Goal: Task Accomplishment & Management: Manage account settings

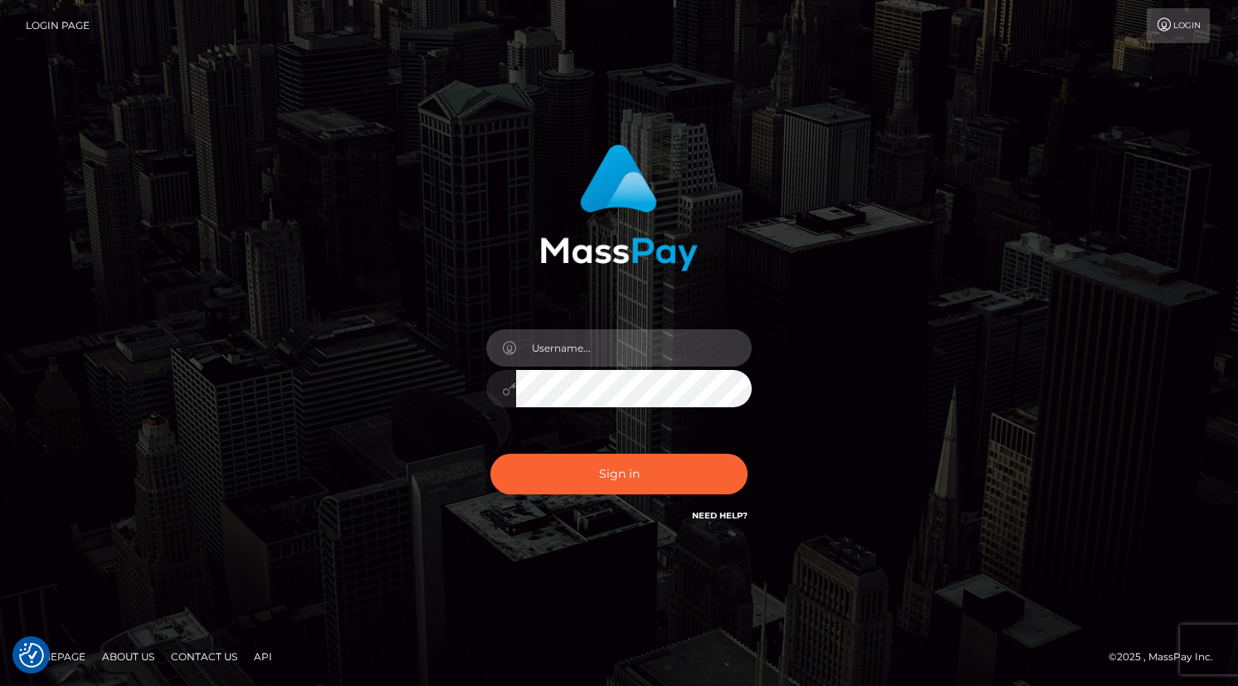
type input "[EMAIL_ADDRESS][DOMAIN_NAME]"
click at [619, 474] on button "Sign in" at bounding box center [618, 474] width 257 height 41
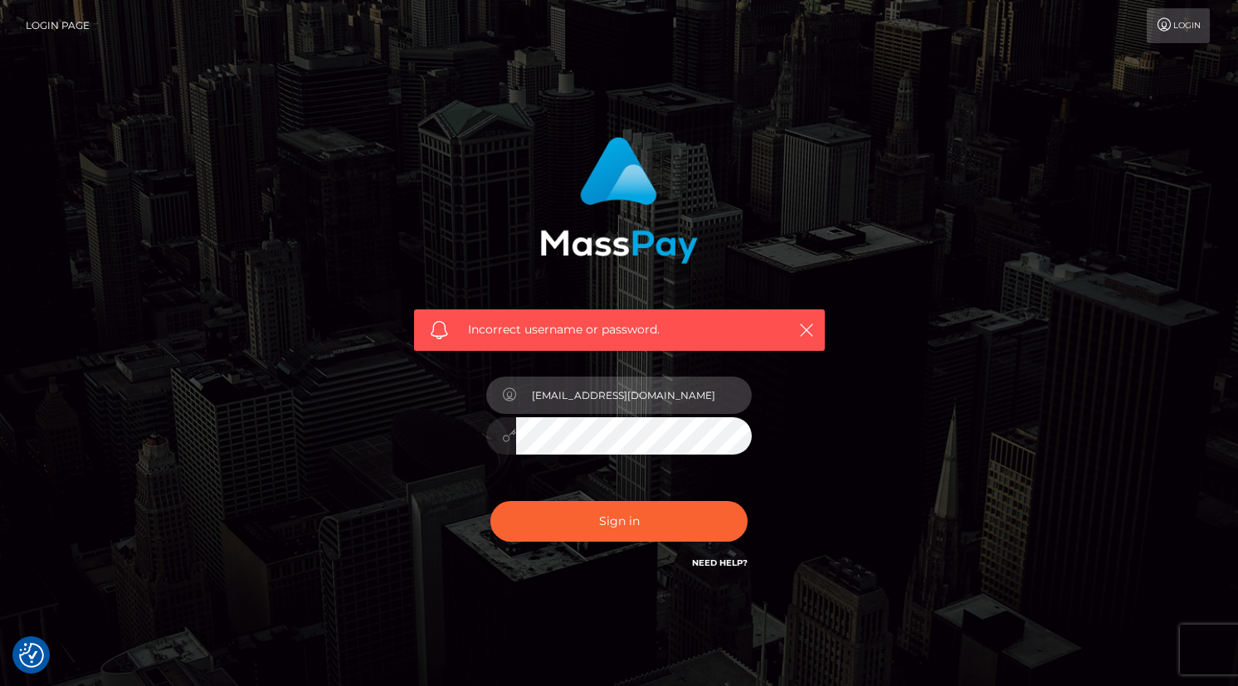
type input "[EMAIL_ADDRESS][DOMAIN_NAME]"
click at [861, 449] on div "Incorrect username or password. jillybelle96@gmail.com" at bounding box center [619, 362] width 946 height 477
click at [619, 520] on button "Sign in" at bounding box center [618, 521] width 257 height 41
type input "[EMAIL_ADDRESS][DOMAIN_NAME]"
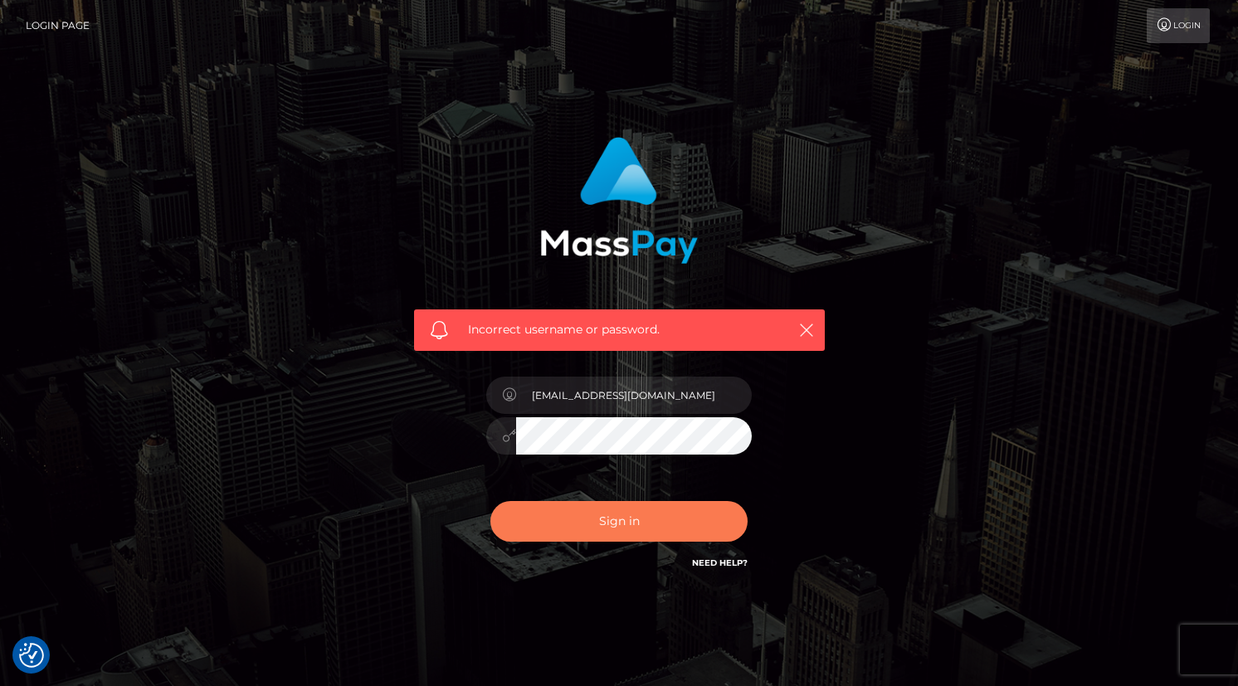
click at [632, 513] on button "Sign in" at bounding box center [618, 521] width 257 height 41
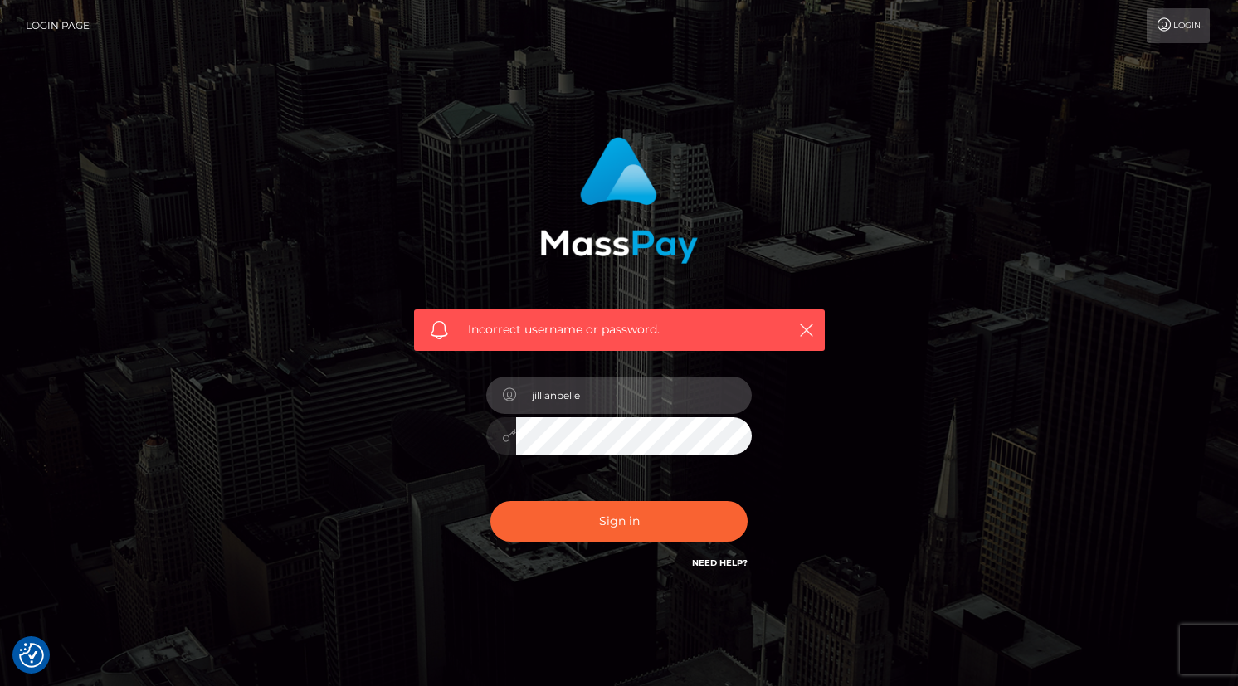
type input "jillianbelle"
click at [619, 520] on button "Sign in" at bounding box center [618, 521] width 257 height 41
type input "jillybelle96@gmail.com"
click at [873, 425] on div "Incorrect username or password. jillybelle96@gmail.com" at bounding box center [619, 362] width 946 height 477
click at [513, 445] on div at bounding box center [501, 435] width 30 height 37
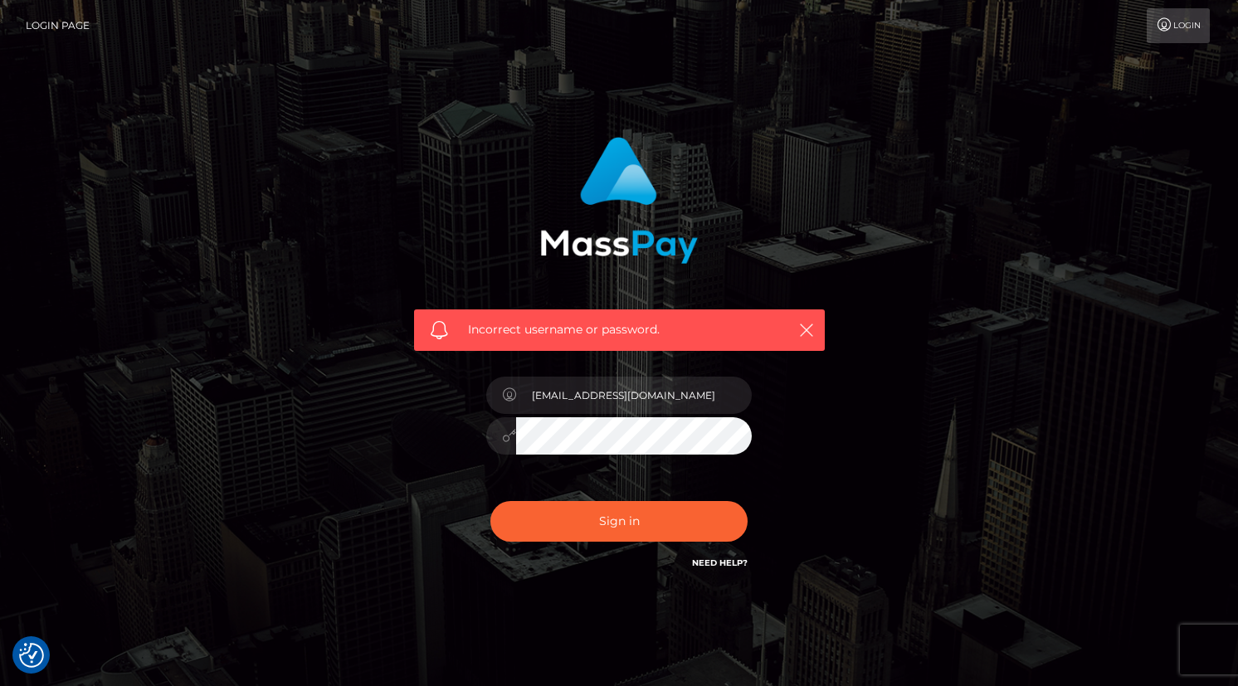
click at [513, 442] on icon at bounding box center [509, 435] width 14 height 13
click at [513, 437] on icon at bounding box center [509, 435] width 14 height 13
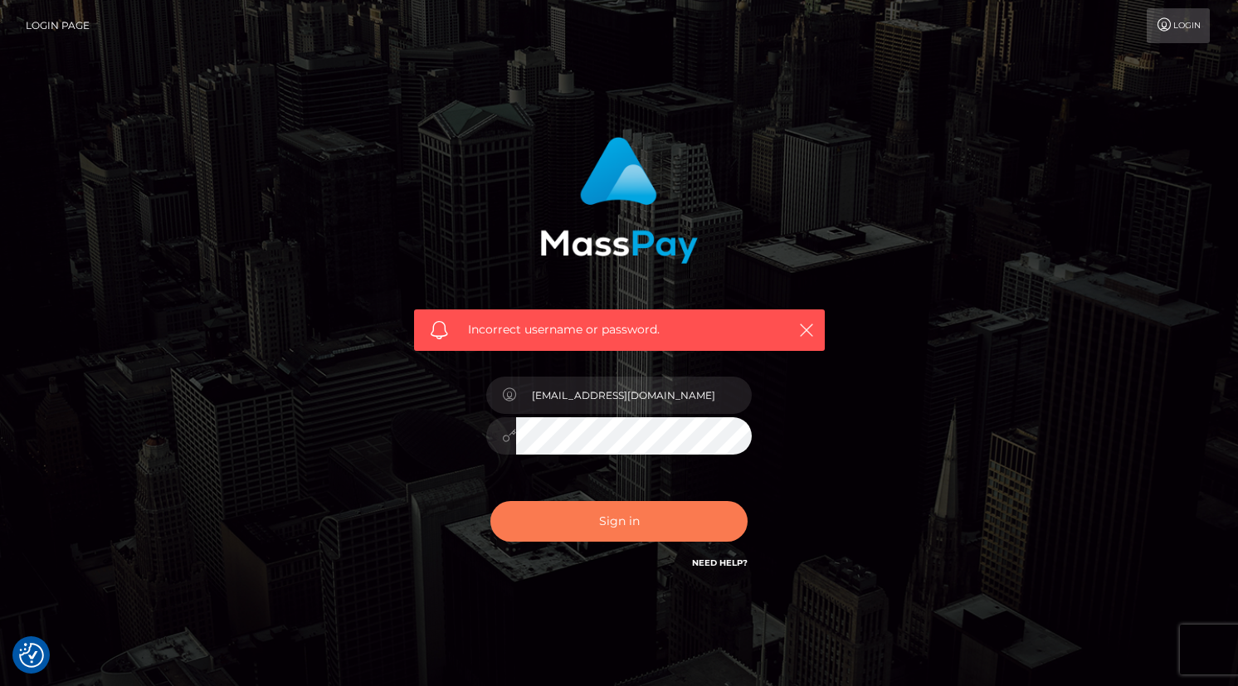
click at [665, 523] on button "Sign in" at bounding box center [618, 521] width 257 height 41
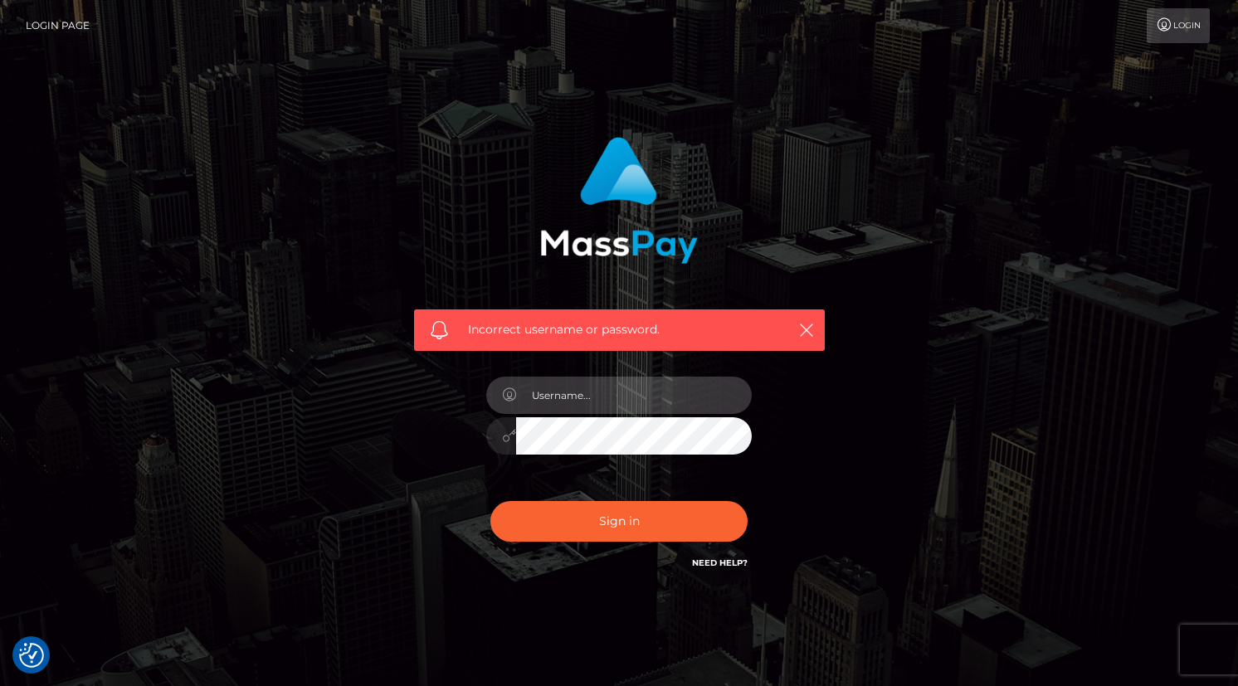
click at [723, 401] on input "text" at bounding box center [634, 395] width 236 height 37
click at [897, 363] on div "Incorrect username or password." at bounding box center [619, 362] width 946 height 477
